Goal: Complete application form

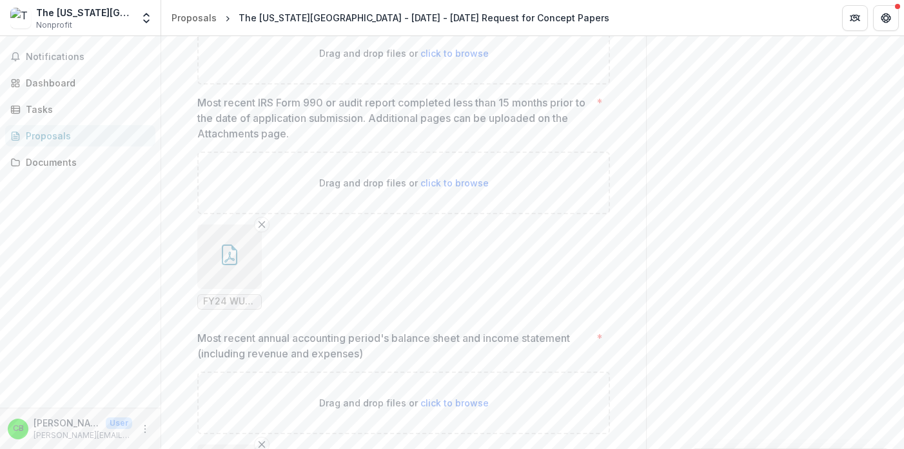
scroll to position [952, 0]
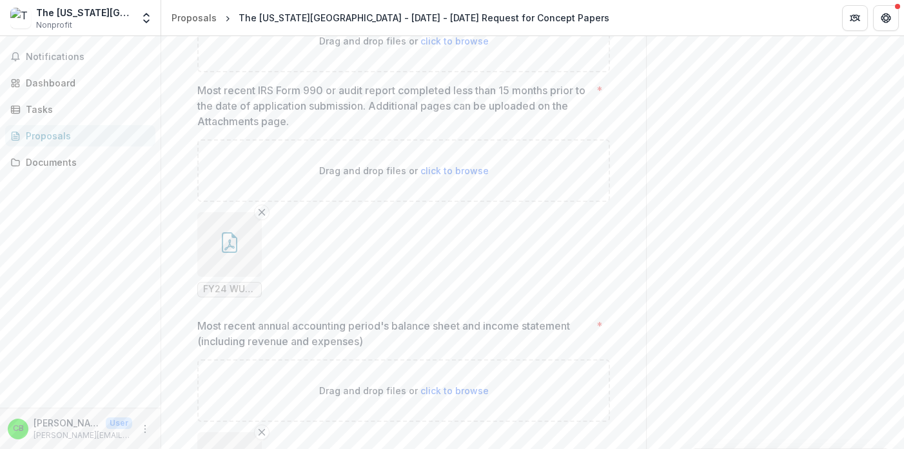
click at [425, 46] on span "click to browse" at bounding box center [454, 40] width 68 height 11
type input "**********"
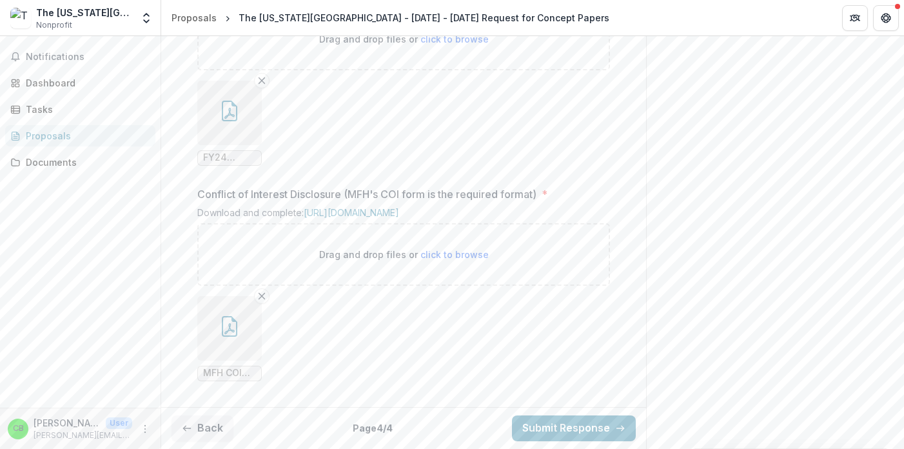
scroll to position [1513, 0]
click at [206, 429] on button "Back" at bounding box center [202, 428] width 62 height 26
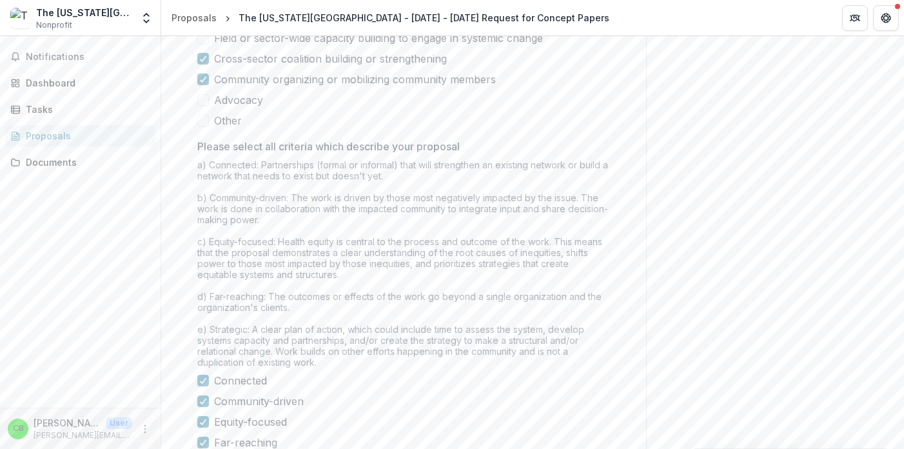
scroll to position [1142, 0]
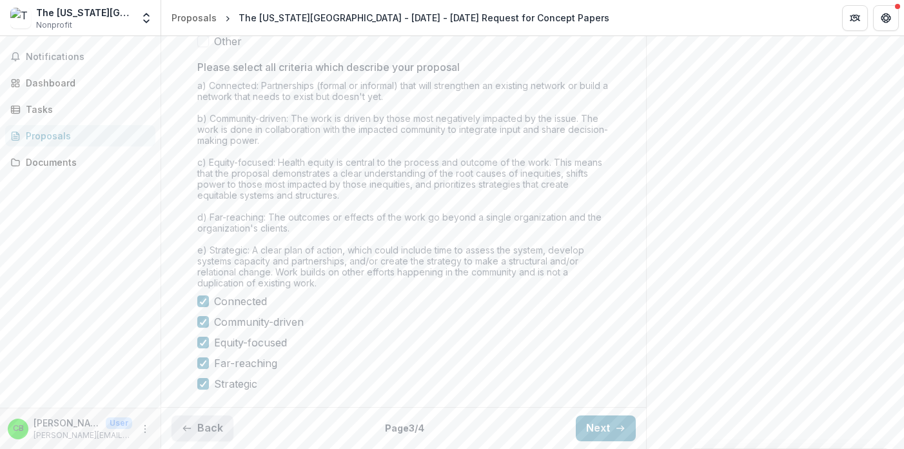
click at [211, 431] on button "Back" at bounding box center [202, 428] width 62 height 26
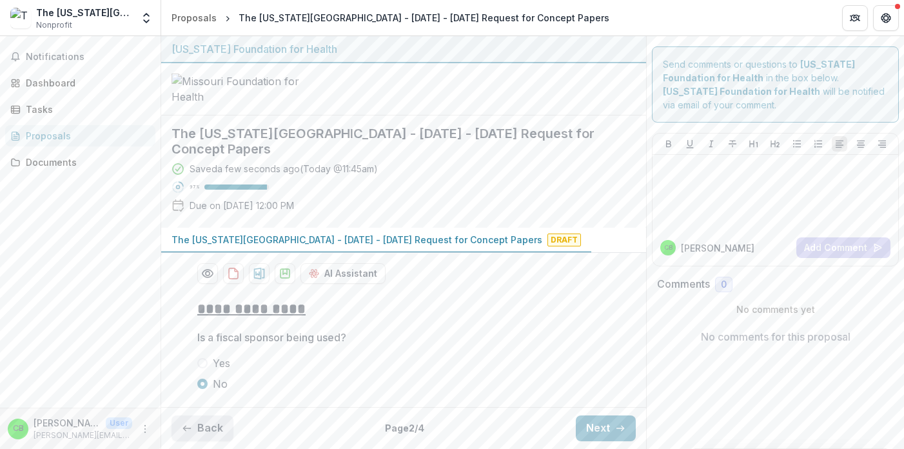
scroll to position [83, 0]
click at [212, 431] on button "Back" at bounding box center [202, 428] width 62 height 26
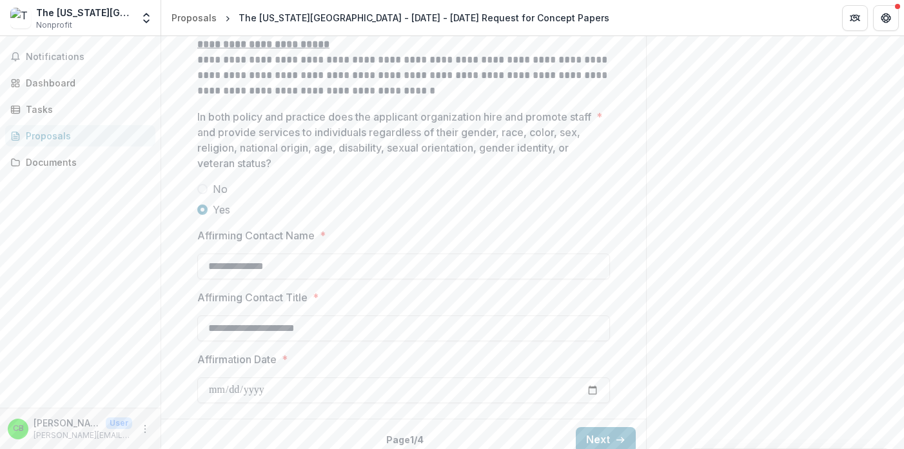
scroll to position [1819, 0]
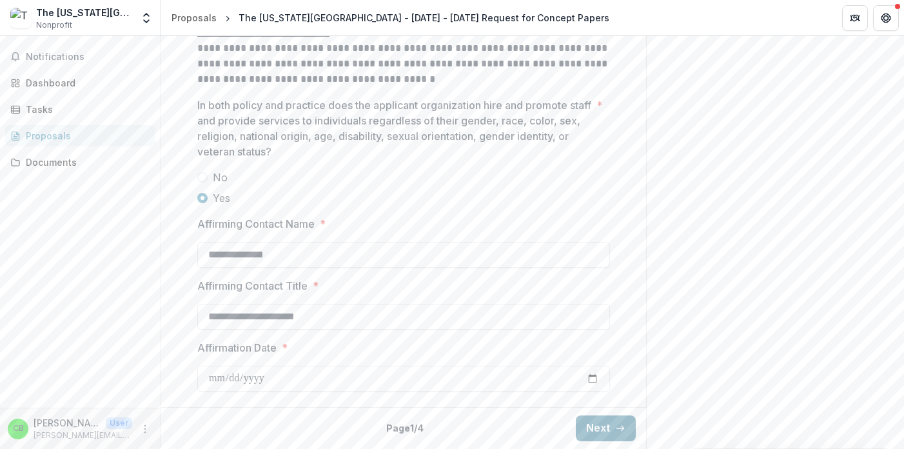
click at [606, 429] on button "Next" at bounding box center [606, 428] width 60 height 26
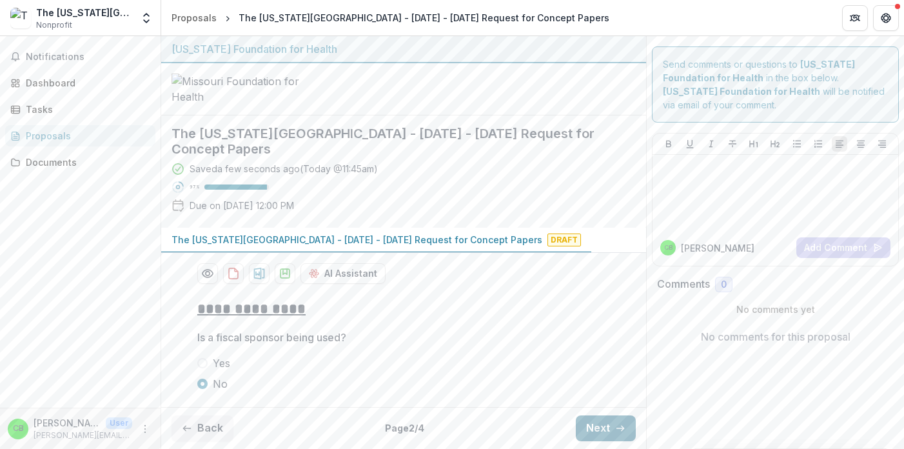
scroll to position [83, 0]
click at [607, 429] on button "Next" at bounding box center [606, 428] width 60 height 26
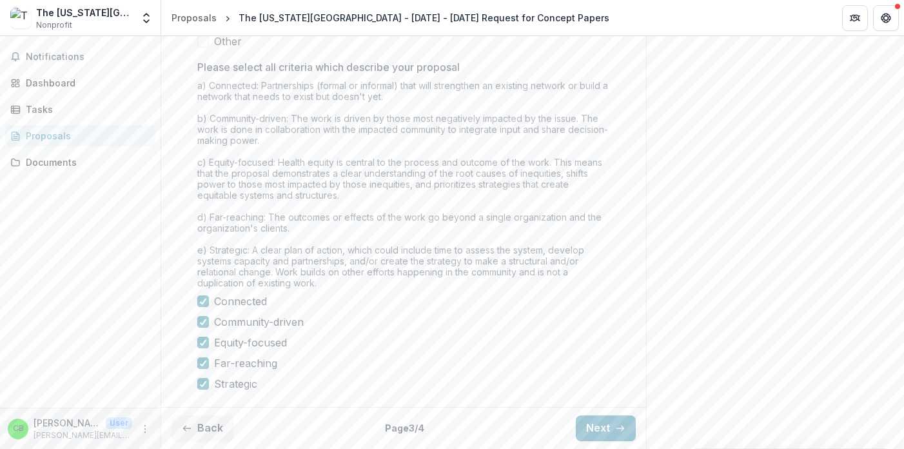
scroll to position [1142, 0]
click at [598, 423] on button "Next" at bounding box center [606, 428] width 60 height 26
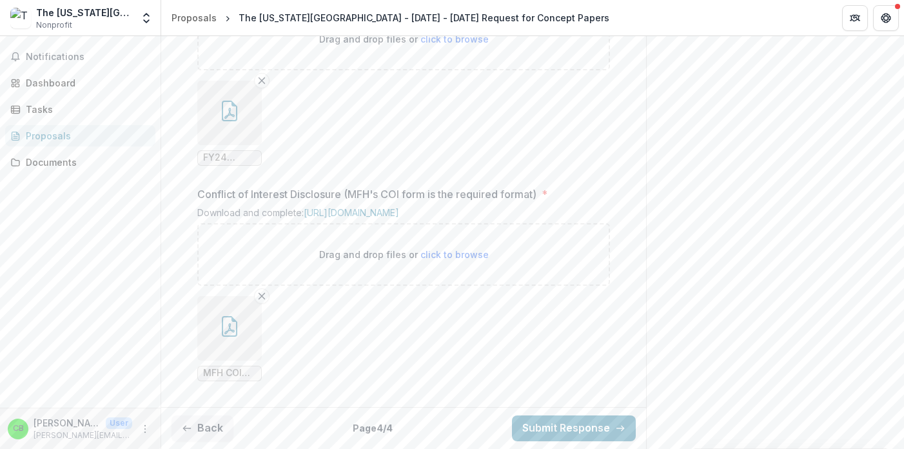
scroll to position [1513, 0]
click at [566, 425] on button "Submit Response" at bounding box center [574, 428] width 124 height 26
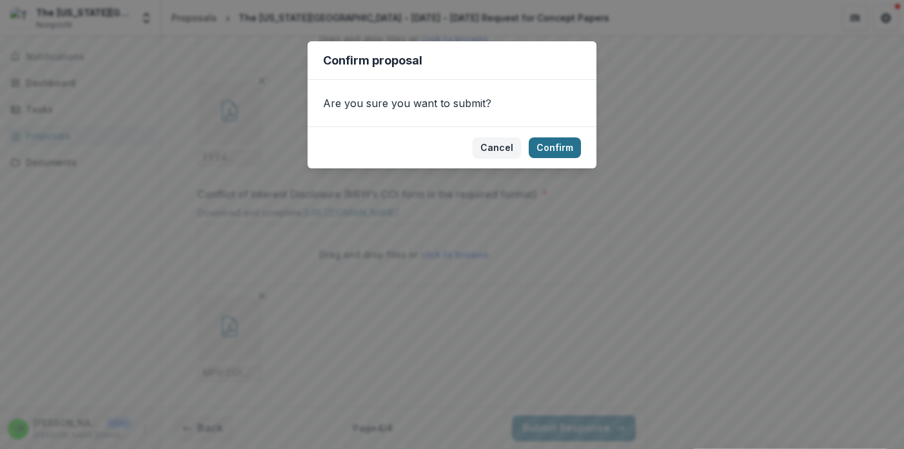
click at [563, 145] on button "Confirm" at bounding box center [555, 147] width 52 height 21
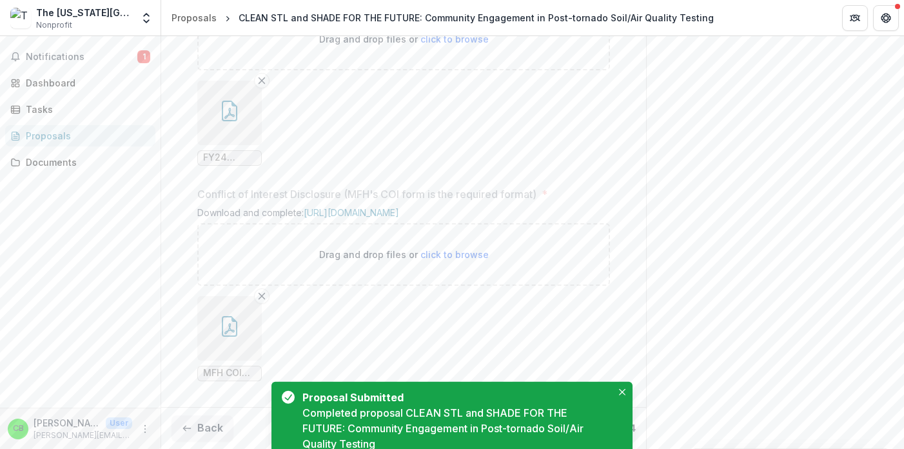
scroll to position [1570, 0]
